Goal: Task Accomplishment & Management: Use online tool/utility

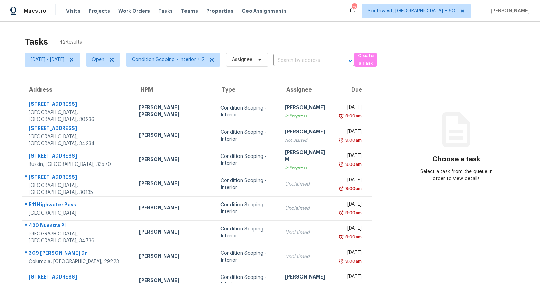
click at [140, 36] on div "Tasks 42 Results" at bounding box center [204, 42] width 358 height 18
click at [195, 62] on span "Condition Scoping - Interior + 2" at bounding box center [168, 59] width 73 height 7
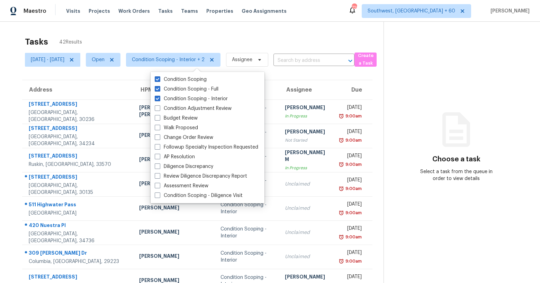
click at [177, 40] on div "Tasks 42 Results" at bounding box center [204, 42] width 358 height 18
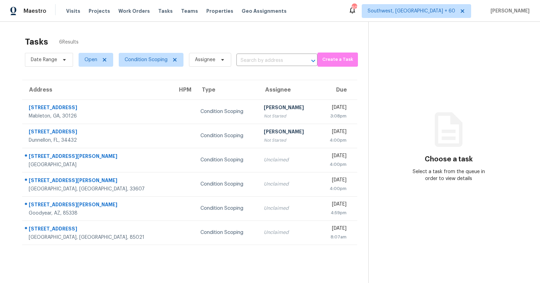
click at [177, 37] on div "Tasks 6 Results" at bounding box center [196, 42] width 343 height 18
